Goal: Manage account settings

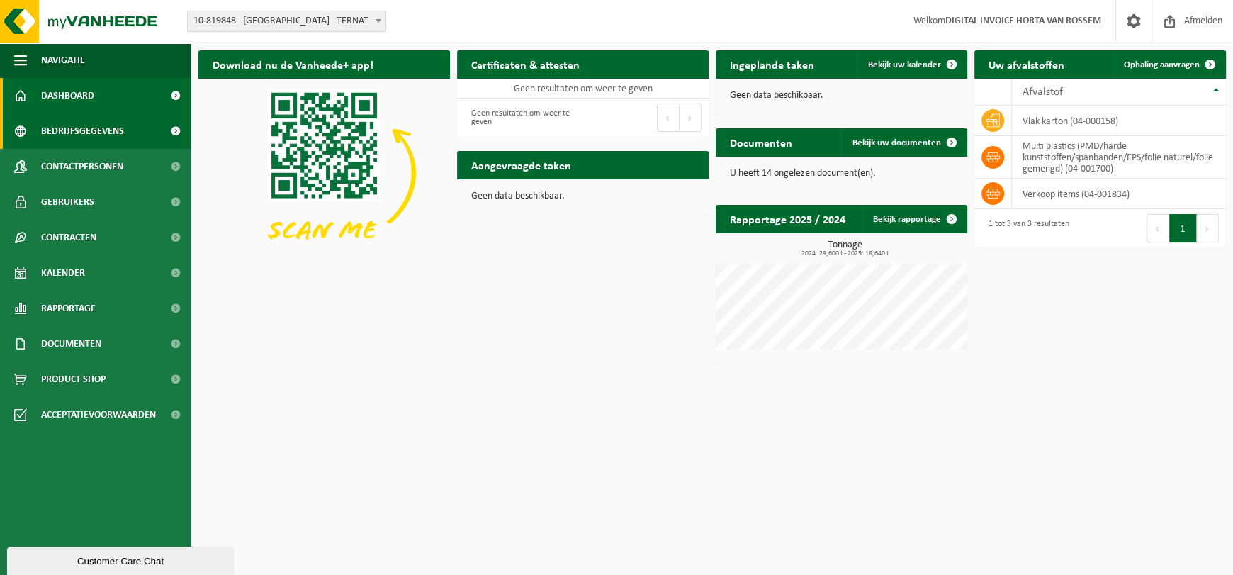
click at [81, 127] on span "Bedrijfsgegevens" at bounding box center [82, 130] width 83 height 35
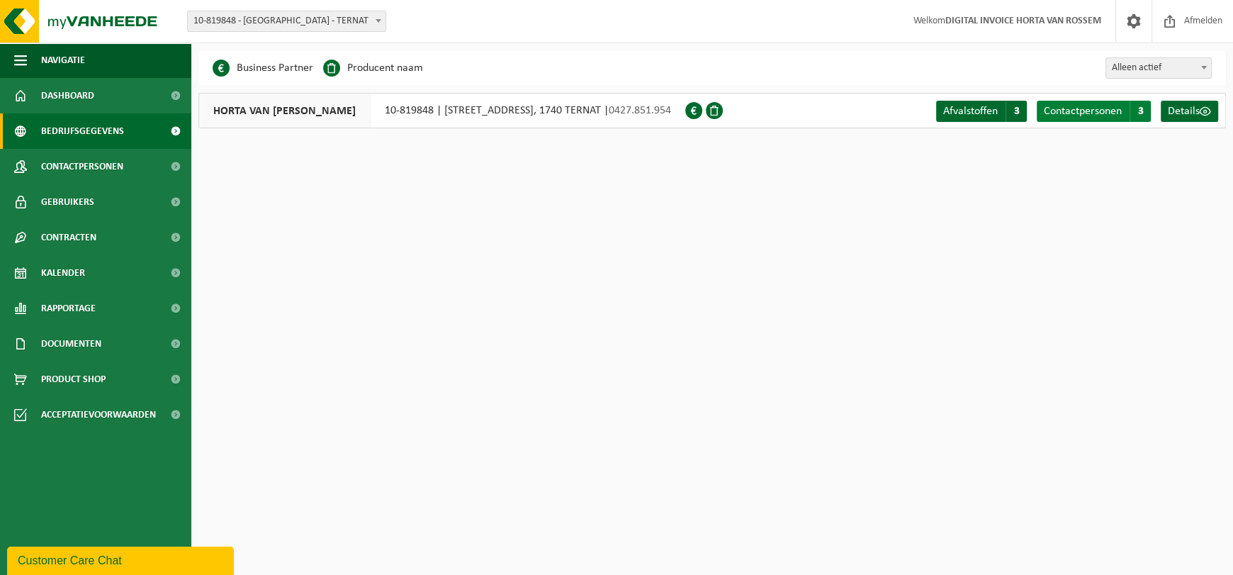
click at [1102, 106] on span "Contactpersonen" at bounding box center [1083, 111] width 78 height 11
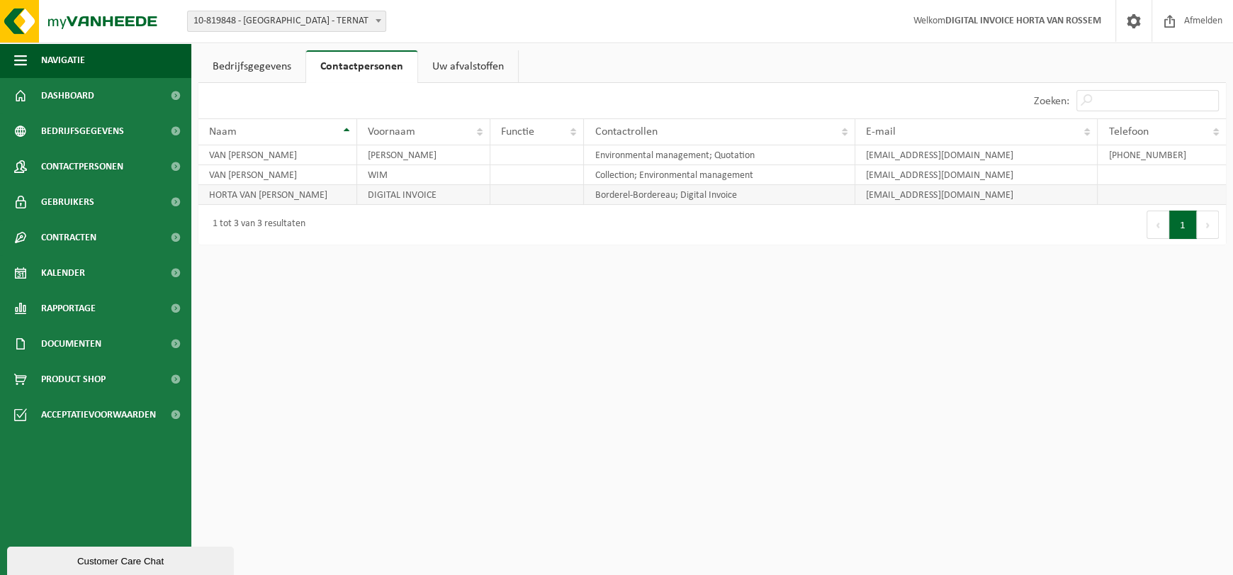
click at [1053, 191] on td "marie-louise@vanrossem-horta.be" at bounding box center [977, 195] width 242 height 20
drag, startPoint x: 979, startPoint y: 185, endPoint x: 985, endPoint y: 193, distance: 10.1
click at [979, 187] on td "marie-louise@vanrossem-horta.be" at bounding box center [977, 195] width 242 height 20
click at [1002, 194] on td "marie-louise@vanrossem-horta.be" at bounding box center [977, 195] width 242 height 20
click at [1031, 187] on td "marie-louise@vanrossem-horta.be" at bounding box center [977, 195] width 242 height 20
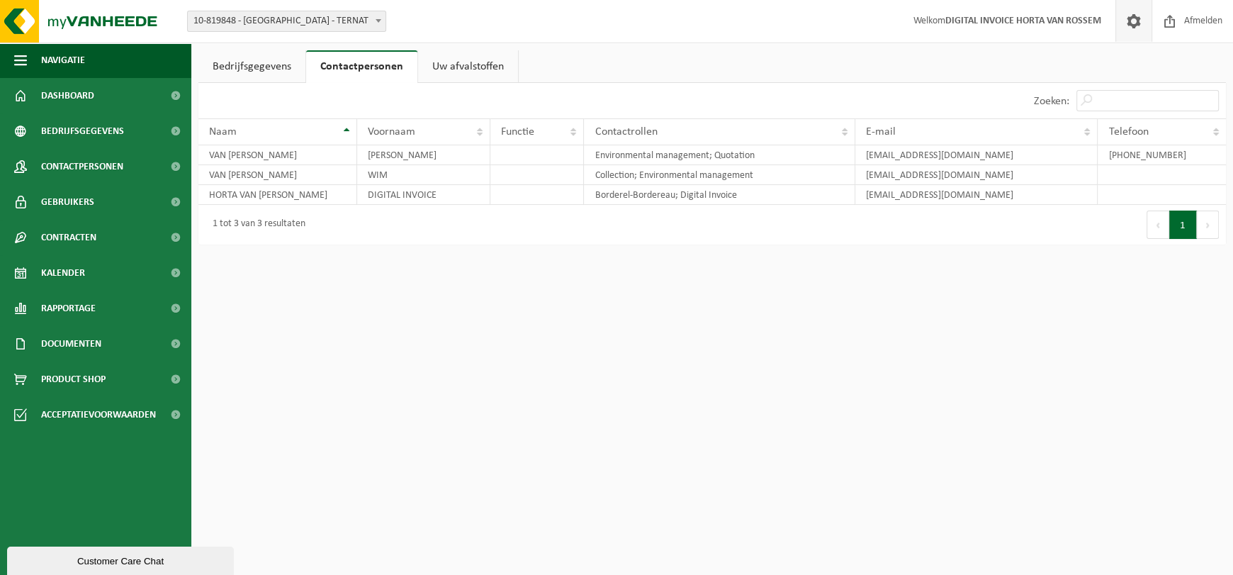
click at [1138, 18] on span at bounding box center [1133, 21] width 21 height 42
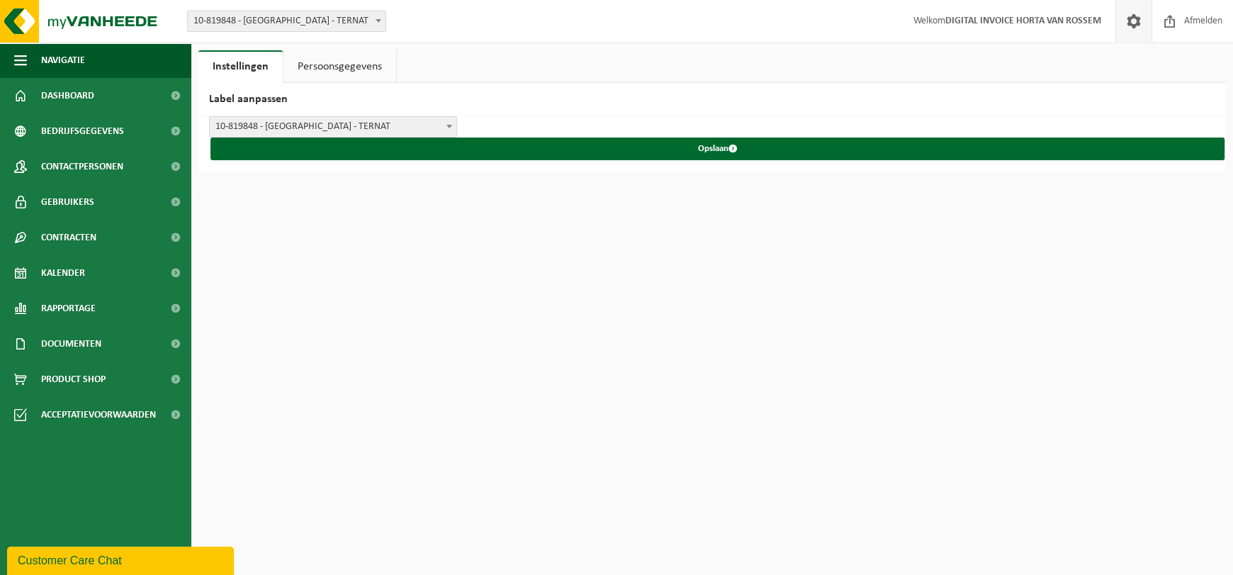
click at [337, 69] on link "Persoonsgegevens" at bounding box center [340, 66] width 113 height 33
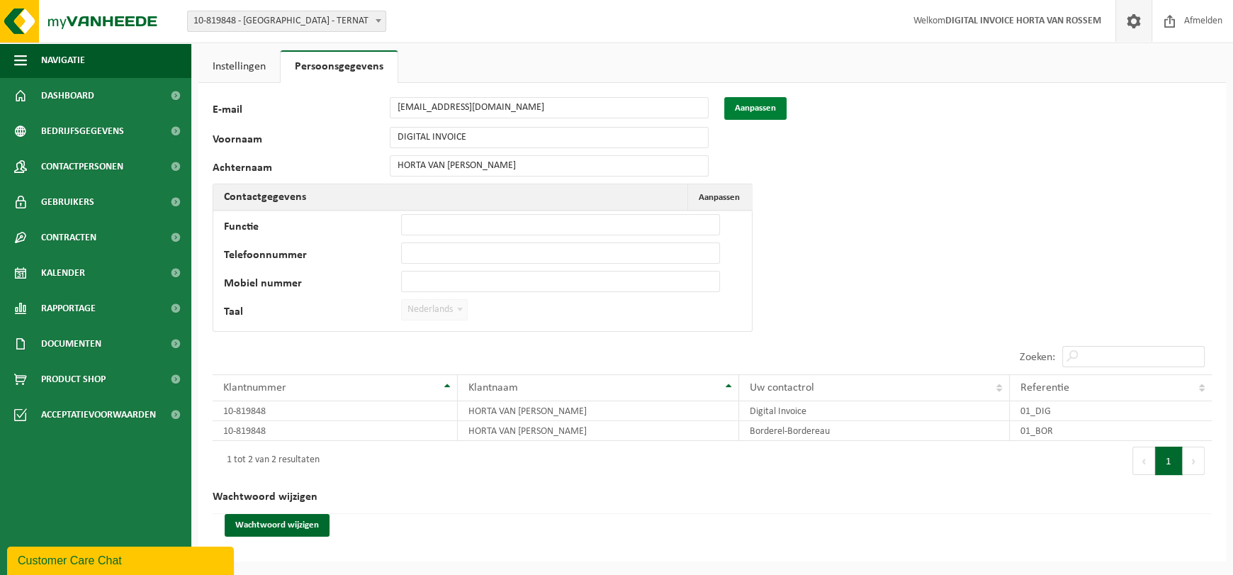
click at [765, 106] on button "Aanpassen" at bounding box center [755, 108] width 62 height 23
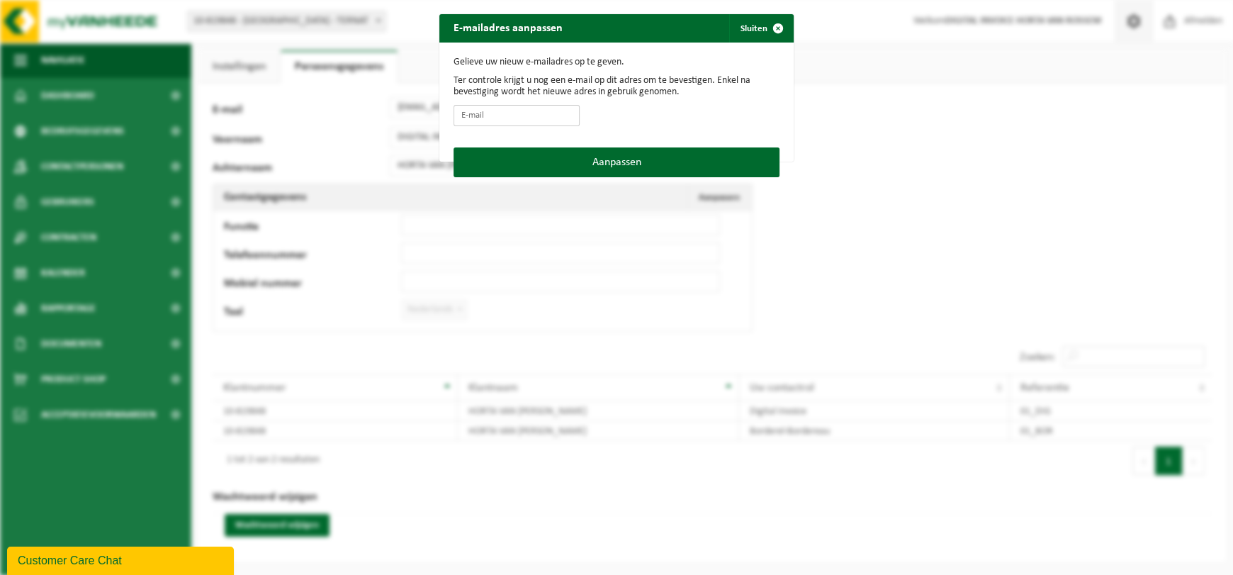
drag, startPoint x: 481, startPoint y: 120, endPoint x: 482, endPoint y: 110, distance: 9.9
click at [482, 118] on input "E-mail" at bounding box center [517, 115] width 126 height 21
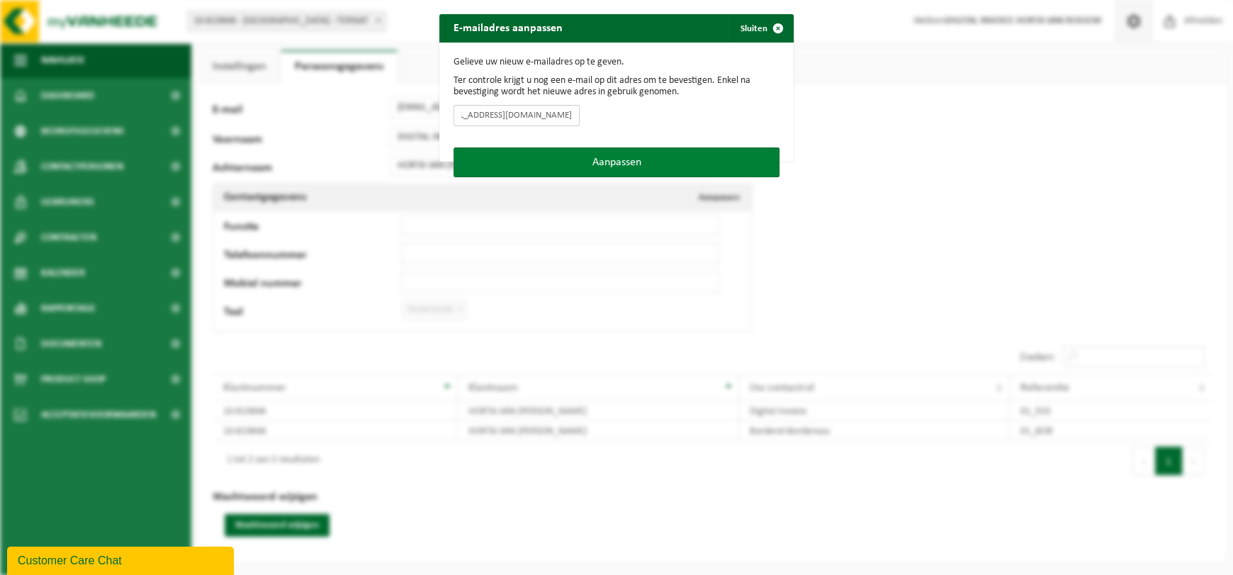
type input "[EMAIL_ADDRESS][DOMAIN_NAME]"
click at [612, 162] on button "Aanpassen" at bounding box center [617, 162] width 326 height 30
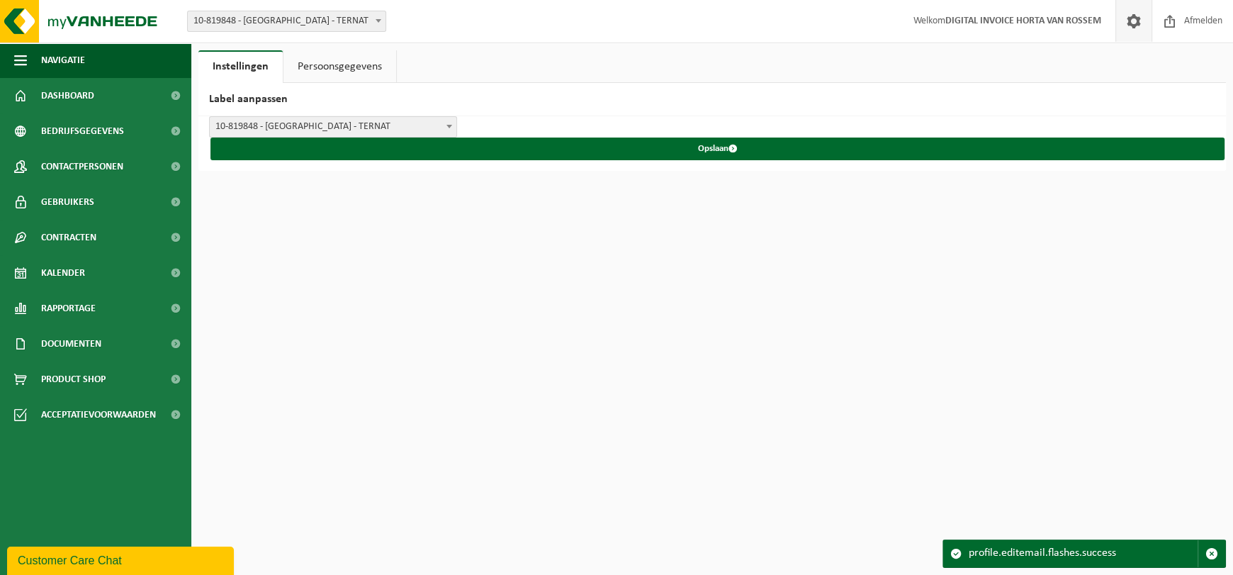
click at [342, 62] on link "Persoonsgegevens" at bounding box center [340, 66] width 113 height 33
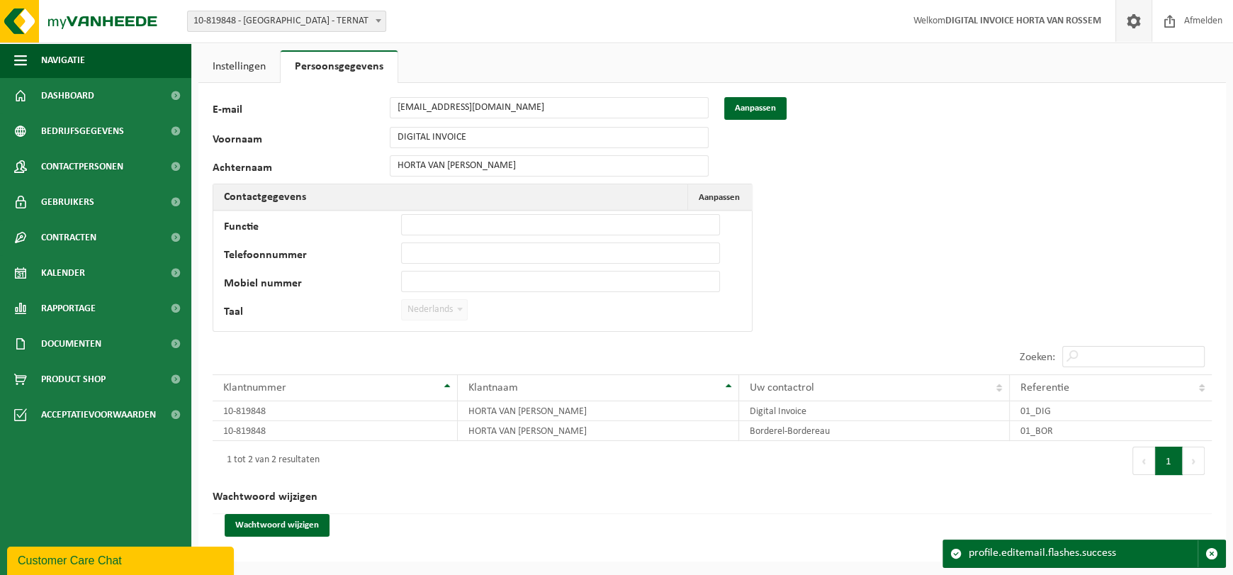
click at [233, 64] on link "Instellingen" at bounding box center [239, 66] width 82 height 33
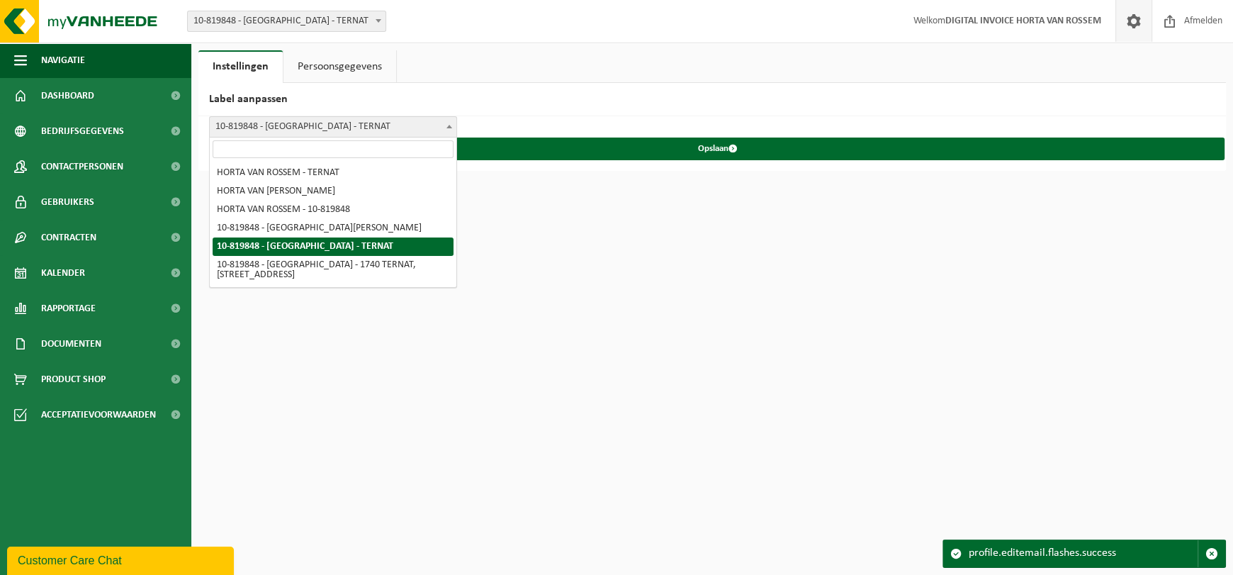
click at [453, 123] on span at bounding box center [449, 126] width 14 height 18
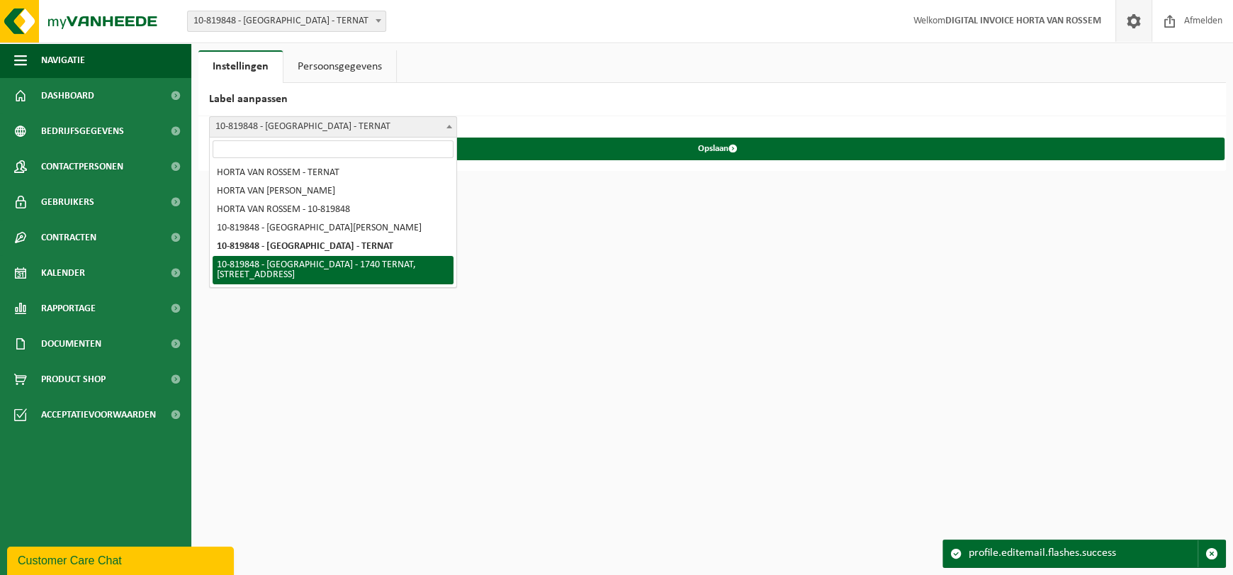
select select "5"
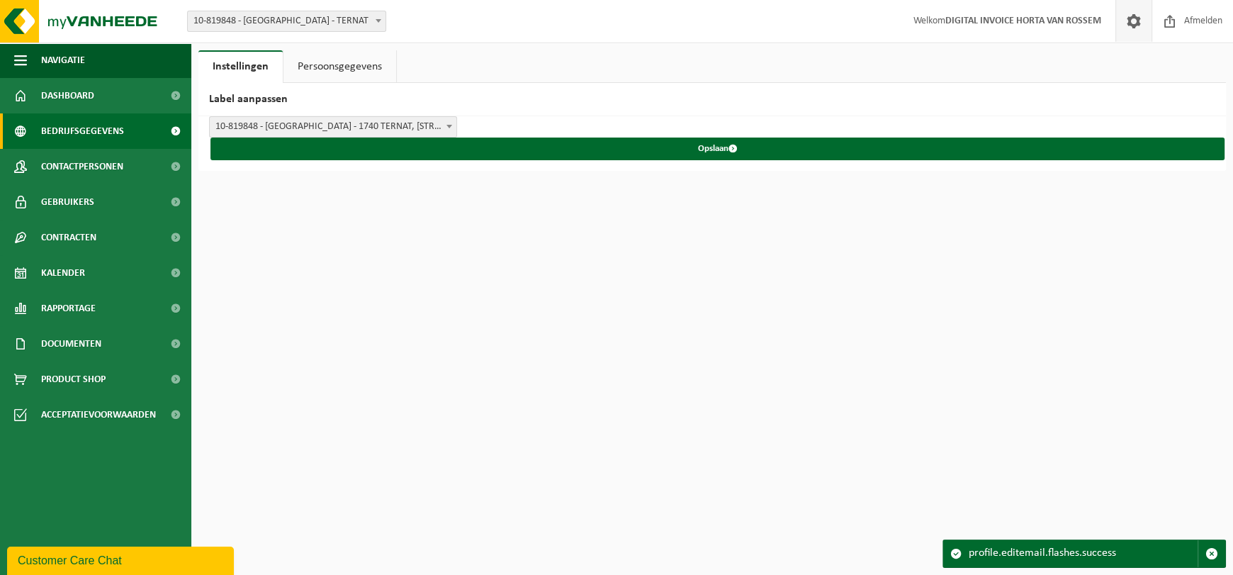
click at [89, 132] on span "Bedrijfsgegevens" at bounding box center [82, 130] width 83 height 35
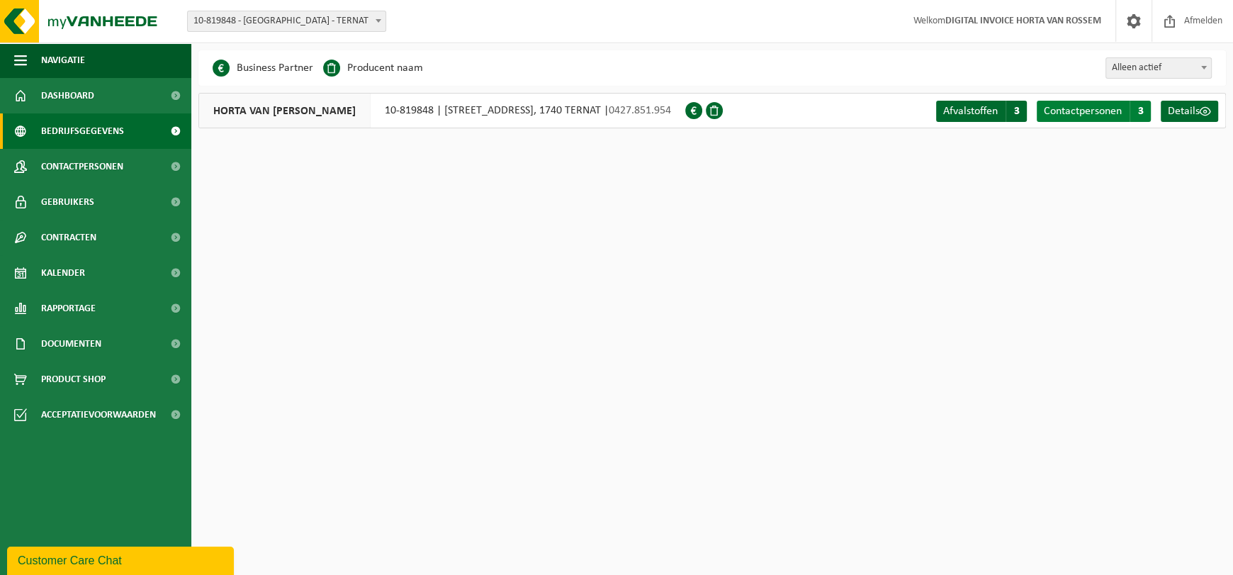
click at [1099, 115] on span "Contactpersonen" at bounding box center [1083, 111] width 78 height 11
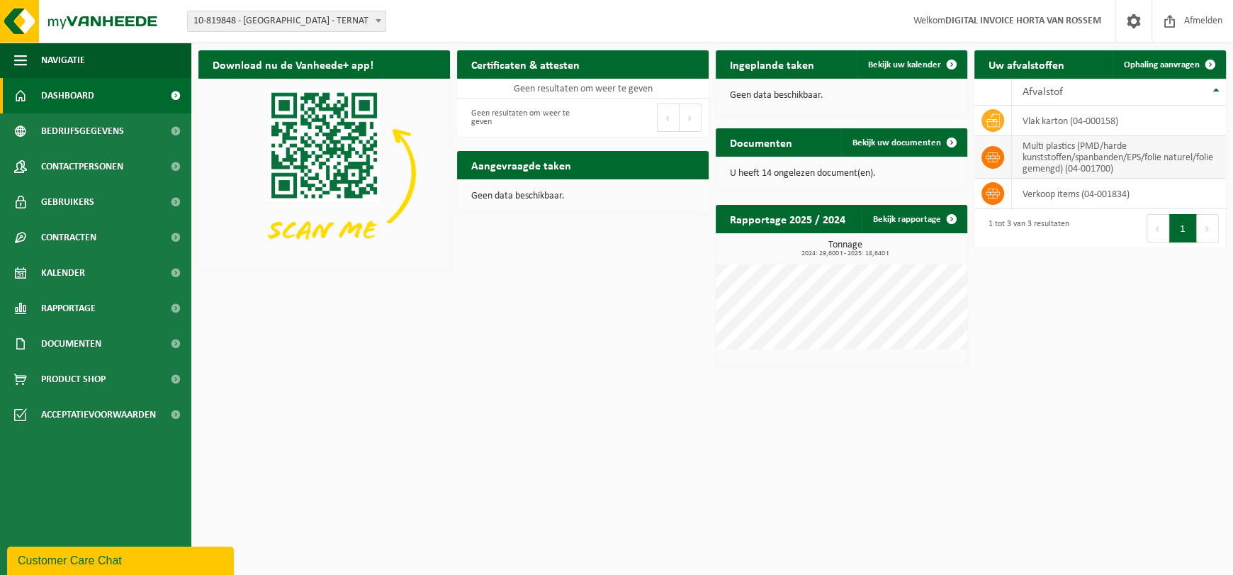
drag, startPoint x: 1206, startPoint y: 17, endPoint x: 1086, endPoint y: 145, distance: 175.0
click at [1205, 17] on span "Afmelden" at bounding box center [1203, 21] width 45 height 42
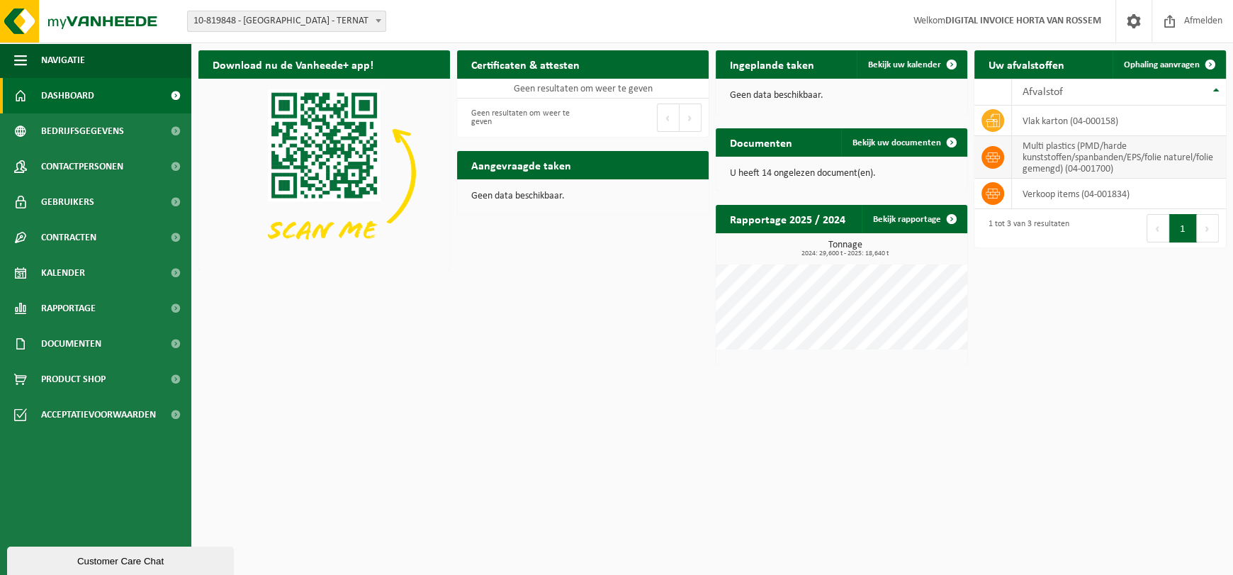
drag, startPoint x: 1197, startPoint y: 22, endPoint x: 1153, endPoint y: 149, distance: 134.3
click at [1197, 22] on span "Afmelden" at bounding box center [1203, 21] width 45 height 42
